Goal: Information Seeking & Learning: Check status

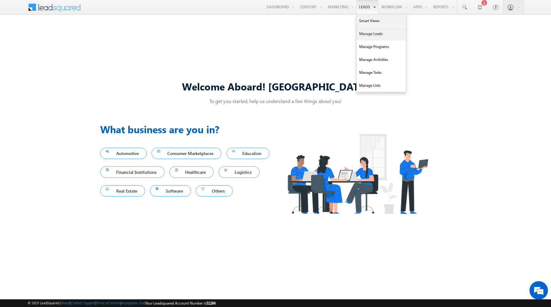
click at [364, 33] on link "Manage Leads" at bounding box center [381, 33] width 49 height 13
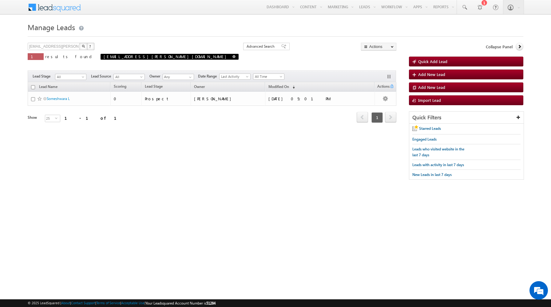
click at [233, 57] on span at bounding box center [234, 56] width 3 height 3
type input "Search Leads"
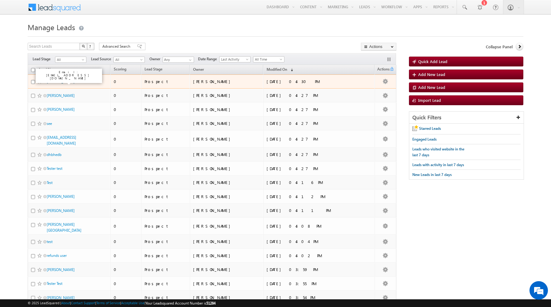
click at [66, 82] on link "[PERSON_NAME]" at bounding box center [61, 81] width 28 height 5
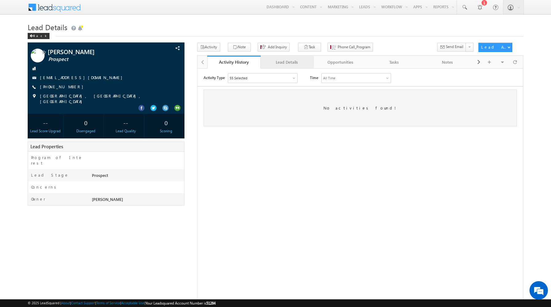
click at [280, 61] on div "Lead Details" at bounding box center [287, 61] width 43 height 7
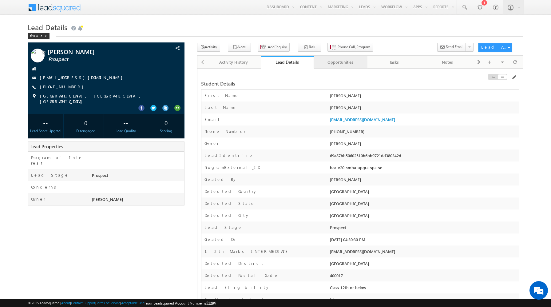
click at [335, 62] on div "Opportunities" at bounding box center [340, 61] width 43 height 7
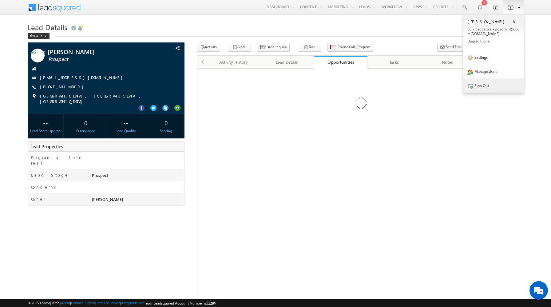
click at [473, 82] on link "Sign Out" at bounding box center [494, 85] width 60 height 14
